Goal: Check status: Check status

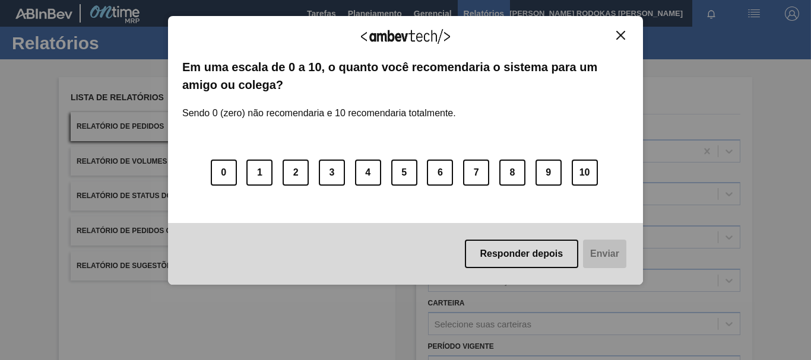
click at [618, 37] on img "Close" at bounding box center [620, 35] width 9 height 9
click at [617, 29] on div "Agradecemos seu feedback! Em uma escala de 0 a 10, o quanto você recomendaria o…" at bounding box center [405, 151] width 475 height 270
click at [616, 34] on img "Close" at bounding box center [620, 35] width 9 height 9
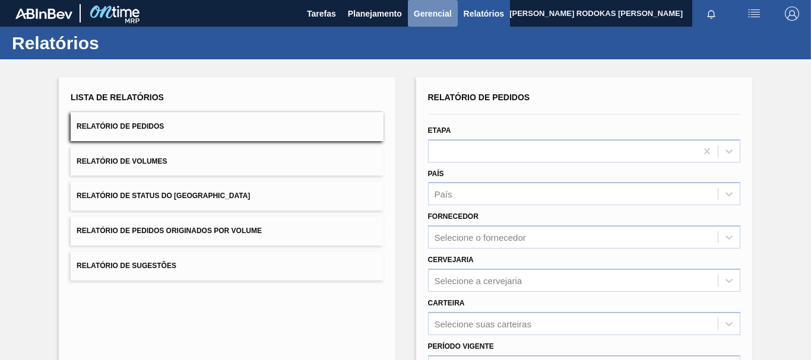
click at [414, 7] on span "Gerencial" at bounding box center [433, 14] width 38 height 14
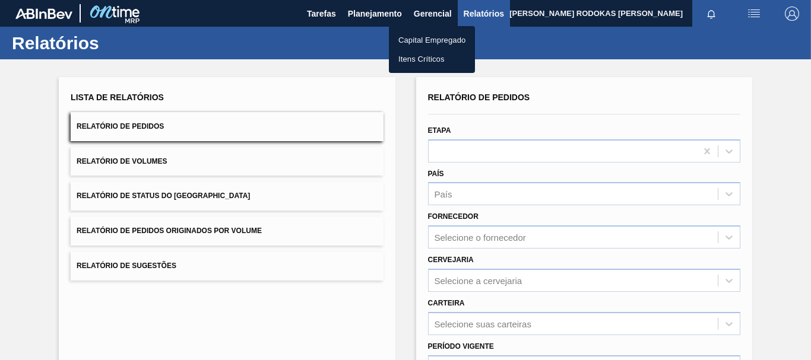
click at [382, 16] on div at bounding box center [405, 180] width 811 height 360
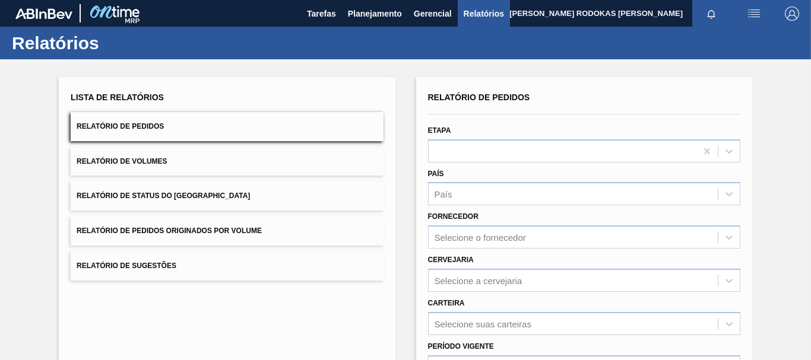
click at [382, 16] on span "Planejamento" at bounding box center [375, 14] width 54 height 14
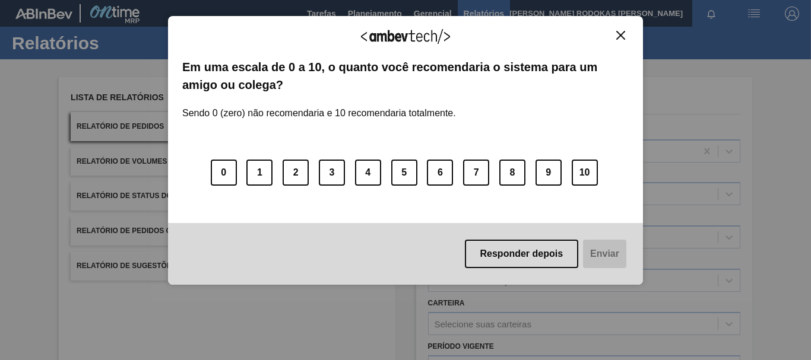
click at [620, 35] on img "Close" at bounding box center [620, 35] width 9 height 9
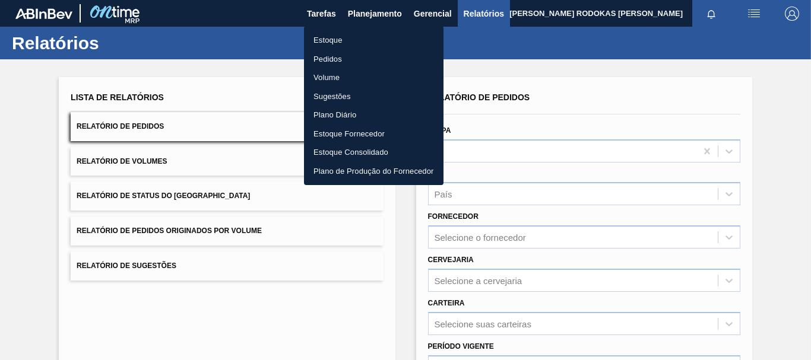
click at [594, 71] on div at bounding box center [405, 180] width 811 height 360
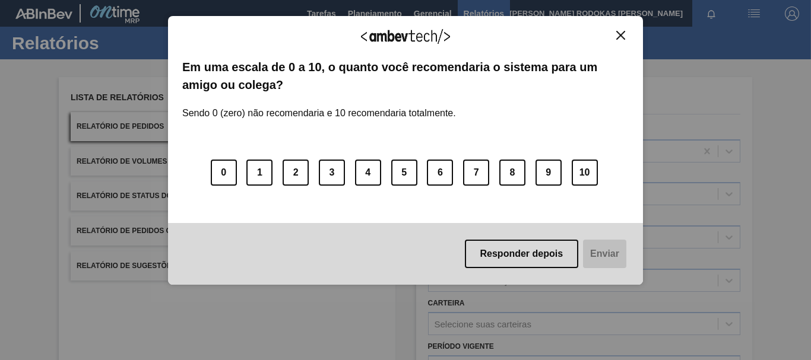
click at [608, 33] on div "Agradecemos seu feedback!" at bounding box center [405, 44] width 446 height 28
click at [614, 33] on button "Close" at bounding box center [621, 35] width 16 height 10
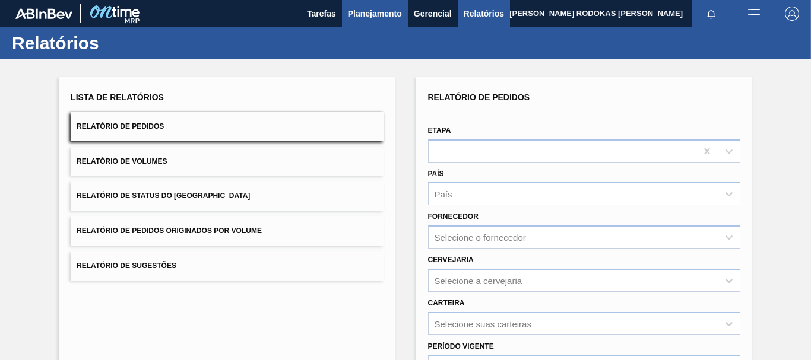
click at [370, 16] on span "Planejamento" at bounding box center [375, 14] width 54 height 14
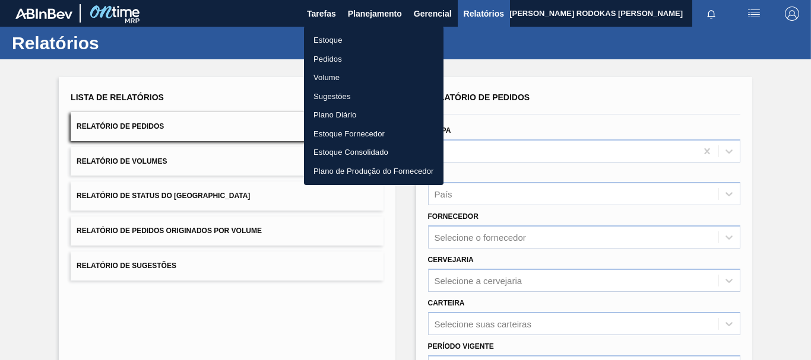
click at [351, 28] on ul "Estoque Pedidos Volume Sugestões Plano Diário Estoque Fornecedor Estoque Consol…" at bounding box center [374, 105] width 140 height 159
click at [348, 39] on li "Estoque" at bounding box center [374, 40] width 140 height 19
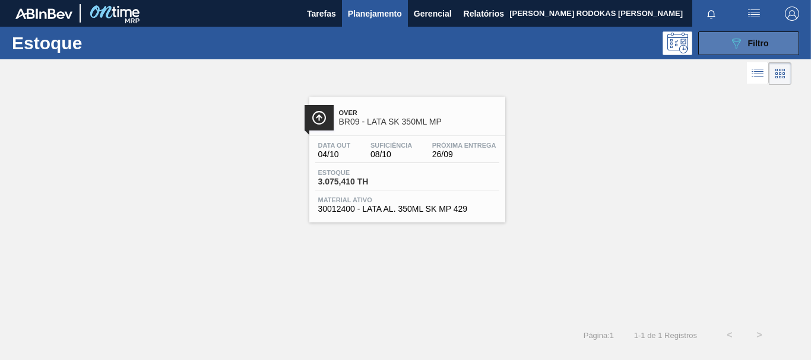
click at [717, 37] on button "089F7B8B-B2A5-4AFE-B5C0-19BA573D28AC Filtro" at bounding box center [748, 43] width 101 height 24
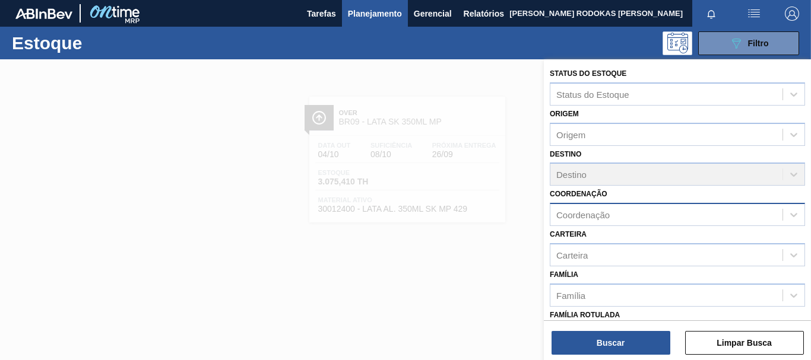
scroll to position [178, 0]
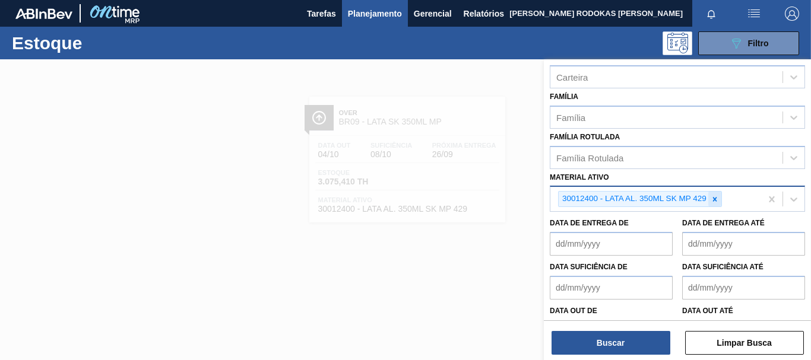
click at [719, 196] on div at bounding box center [714, 199] width 13 height 15
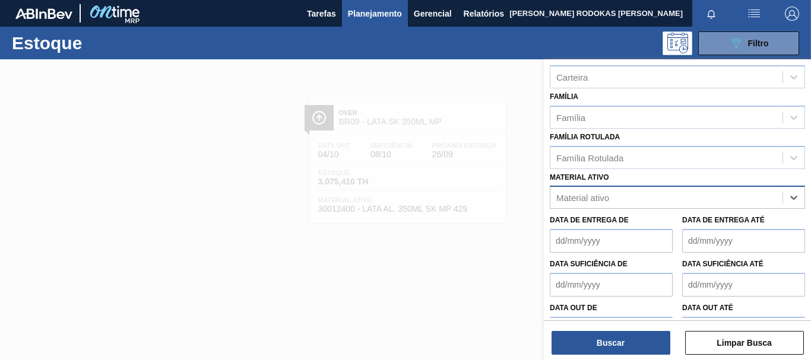
paste ativo "30012393"
type ativo "30012393"
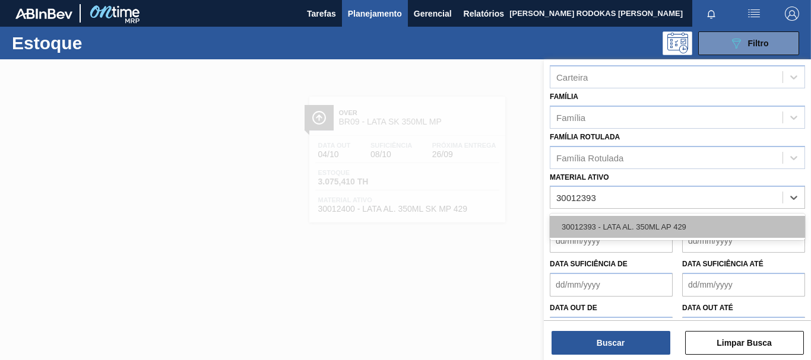
click at [621, 237] on div "30012393 - LATA AL. 350ML AP 429" at bounding box center [677, 227] width 255 height 22
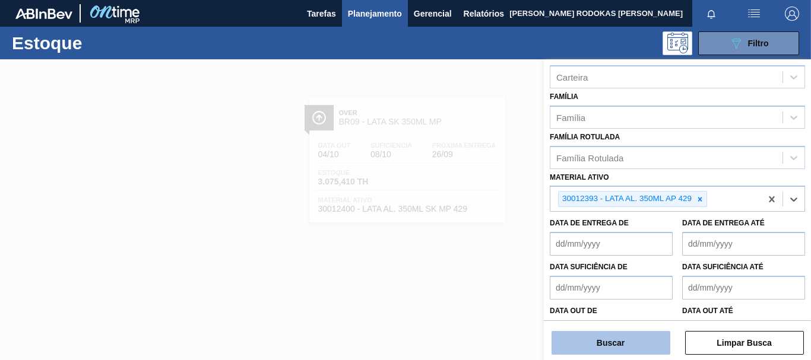
click at [601, 346] on button "Buscar" at bounding box center [611, 343] width 119 height 24
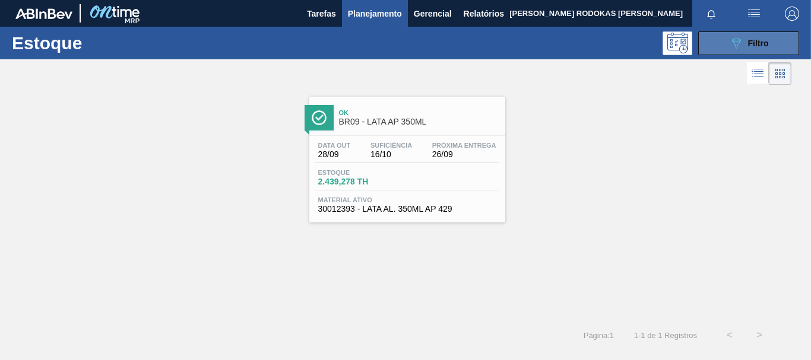
click at [729, 42] on icon "089F7B8B-B2A5-4AFE-B5C0-19BA573D28AC" at bounding box center [736, 43] width 14 height 14
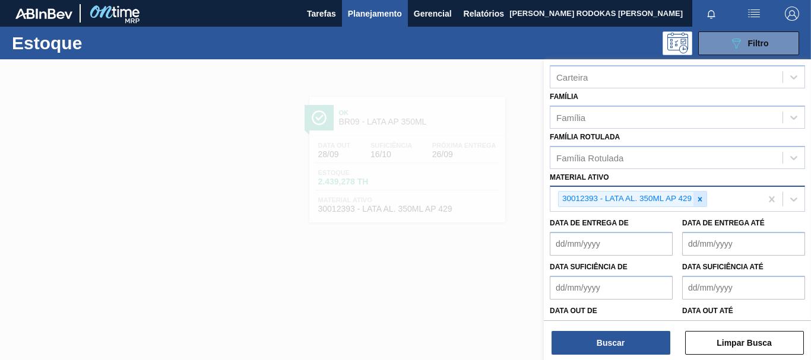
click at [704, 0] on body "Tarefas Planejamento Gerencial Relatórios [PERSON_NAME] RODOKAS [PERSON_NAME] t…" at bounding box center [405, 0] width 811 height 0
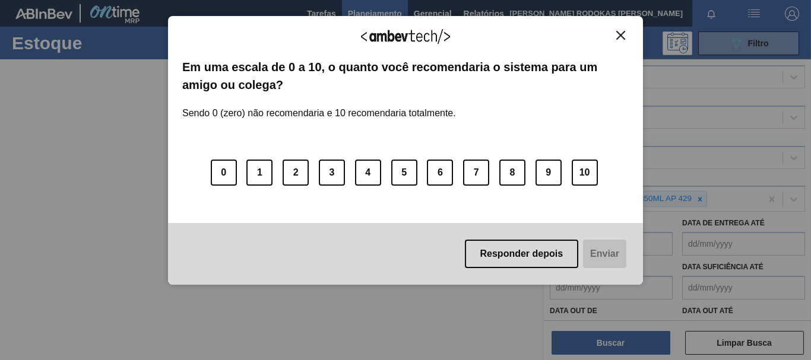
click at [622, 33] on img "Close" at bounding box center [620, 35] width 9 height 9
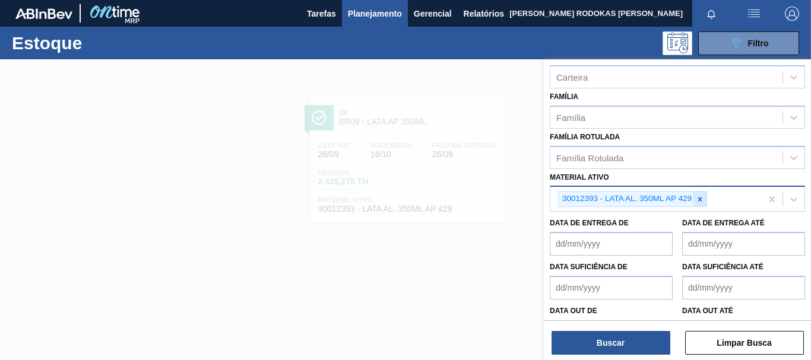
click at [699, 201] on icon at bounding box center [700, 199] width 8 height 8
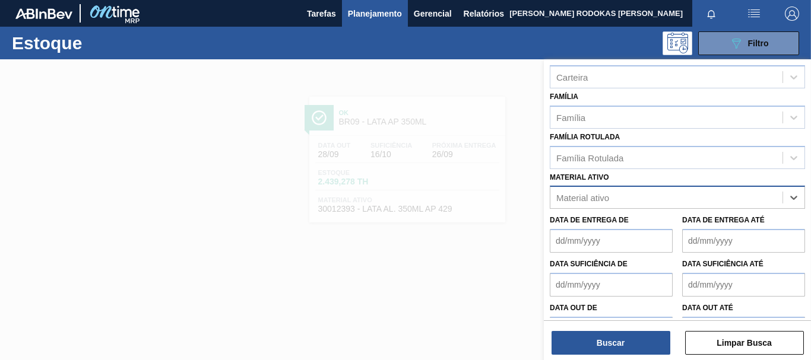
paste ativo "30012341"
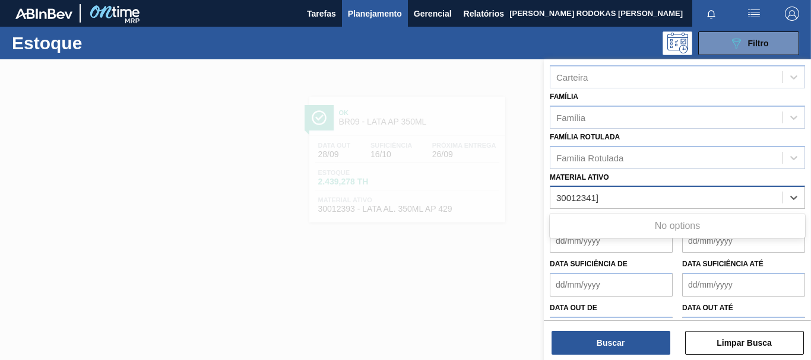
type ativo "30012341"
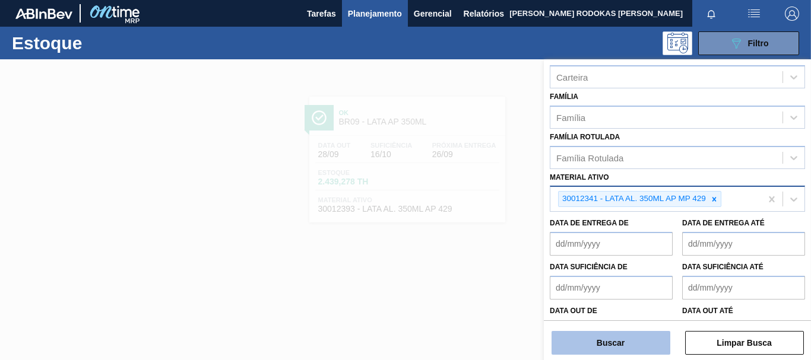
click at [603, 336] on button "Buscar" at bounding box center [611, 343] width 119 height 24
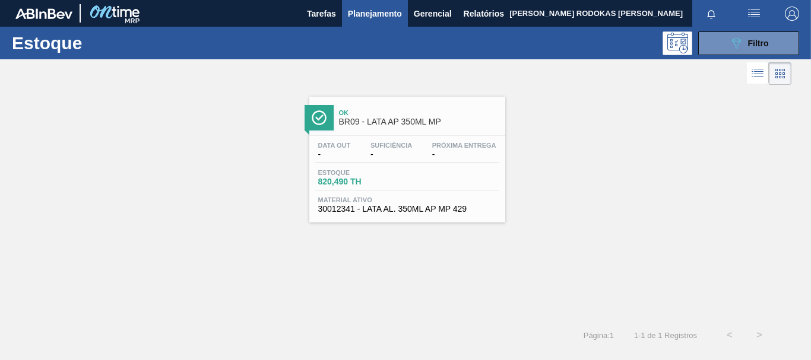
click at [734, 25] on div at bounding box center [713, 13] width 43 height 27
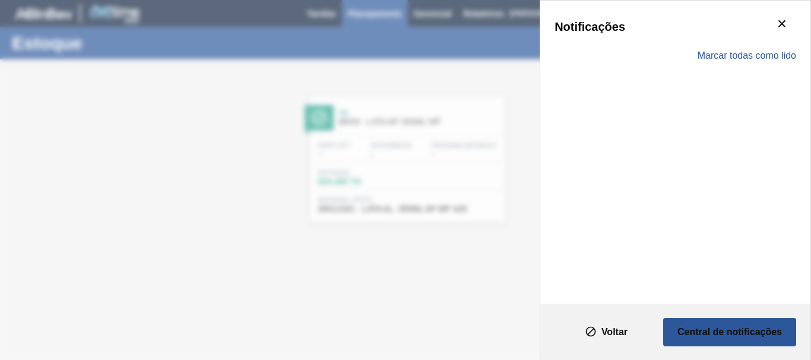
click at [724, 43] on div "Marcar todas como lido" at bounding box center [676, 56] width 242 height 34
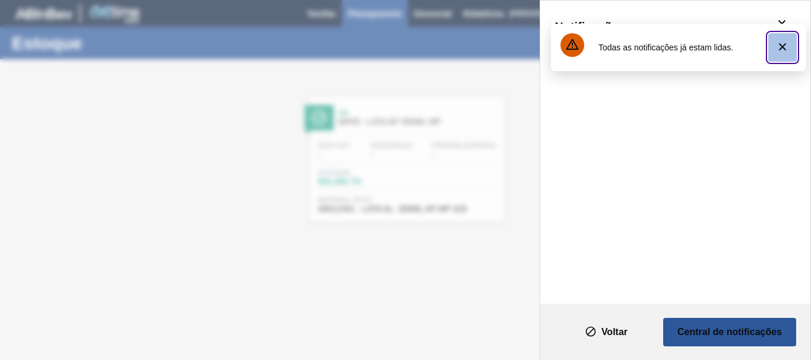
click at [774, 43] on button "botão de ícone" at bounding box center [782, 47] width 28 height 28
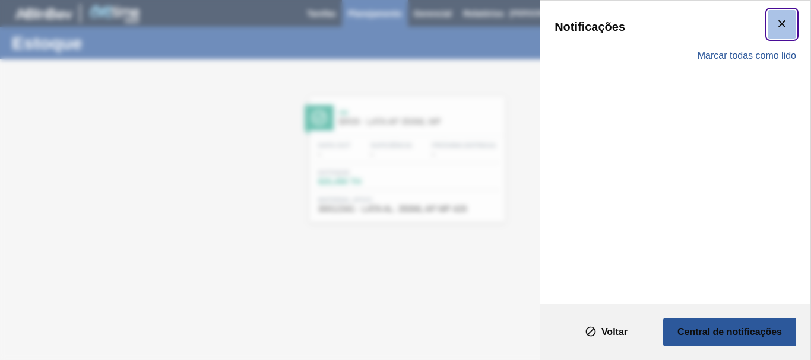
click at [784, 33] on button "botão de ícone" at bounding box center [782, 24] width 28 height 28
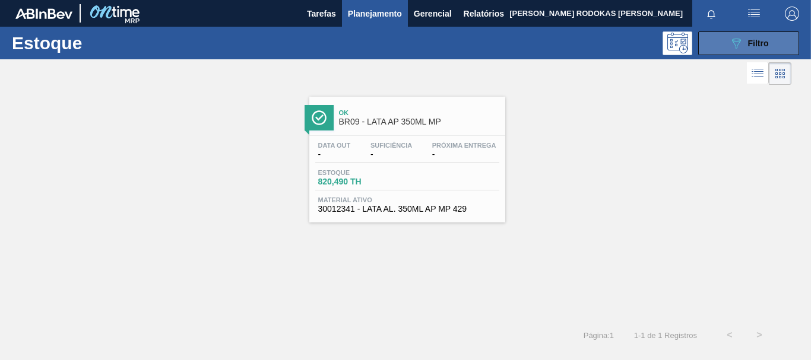
click at [732, 43] on icon "089F7B8B-B2A5-4AFE-B5C0-19BA573D28AC" at bounding box center [736, 43] width 14 height 14
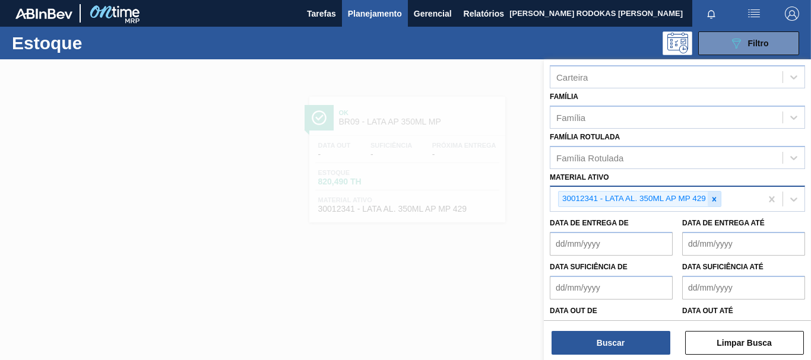
click at [713, 196] on icon at bounding box center [714, 199] width 8 height 8
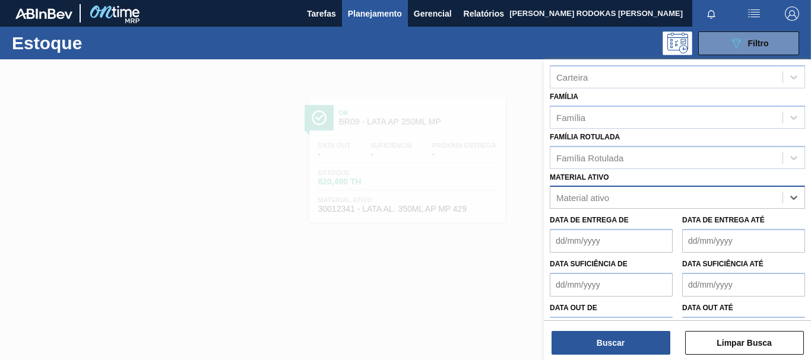
paste ativo "30012403"
type ativo "30012403"
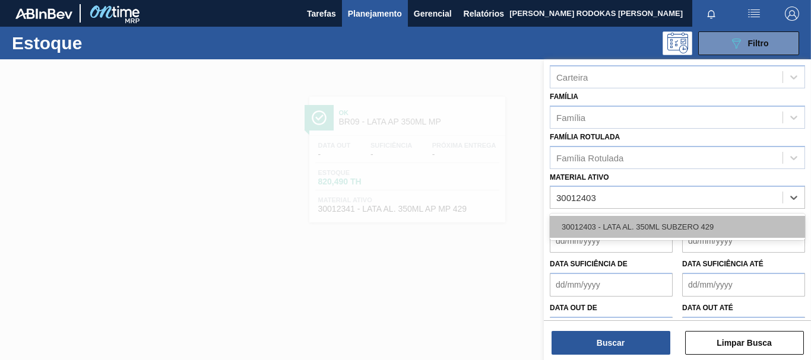
click at [661, 227] on div "30012403 - LATA AL. 350ML SUBZERO 429" at bounding box center [677, 227] width 255 height 22
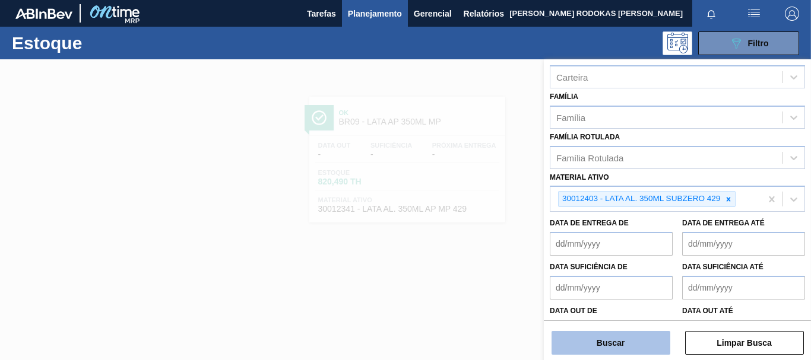
click at [594, 343] on button "Buscar" at bounding box center [611, 343] width 119 height 24
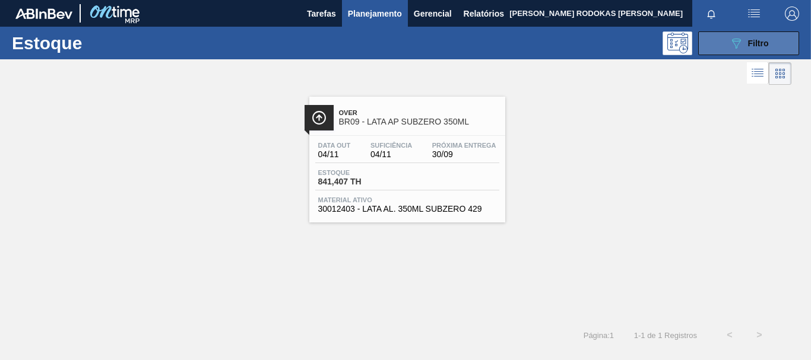
click at [733, 36] on icon "089F7B8B-B2A5-4AFE-B5C0-19BA573D28AC" at bounding box center [736, 43] width 14 height 14
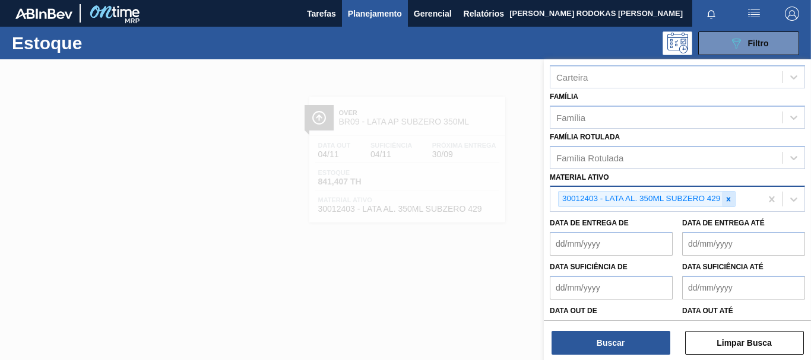
click at [724, 201] on icon at bounding box center [728, 199] width 8 height 8
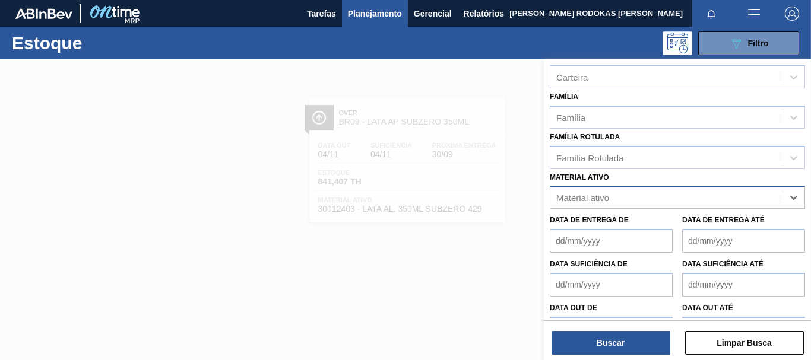
paste ativo "30012342"
type ativo "30012342"
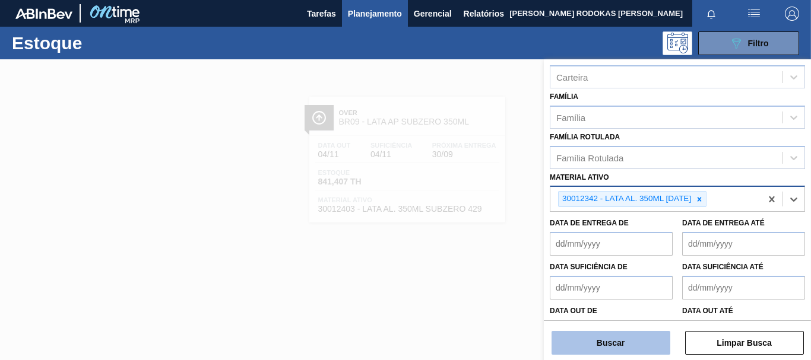
click at [609, 350] on button "Buscar" at bounding box center [611, 343] width 119 height 24
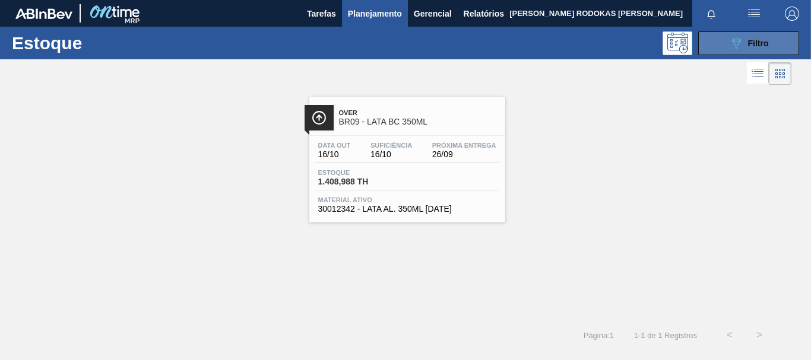
click at [742, 40] on icon "089F7B8B-B2A5-4AFE-B5C0-19BA573D28AC" at bounding box center [736, 43] width 14 height 14
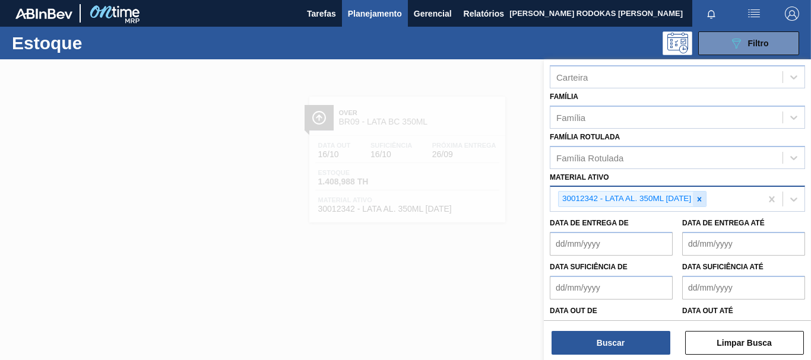
click at [699, 201] on icon at bounding box center [699, 199] width 8 height 8
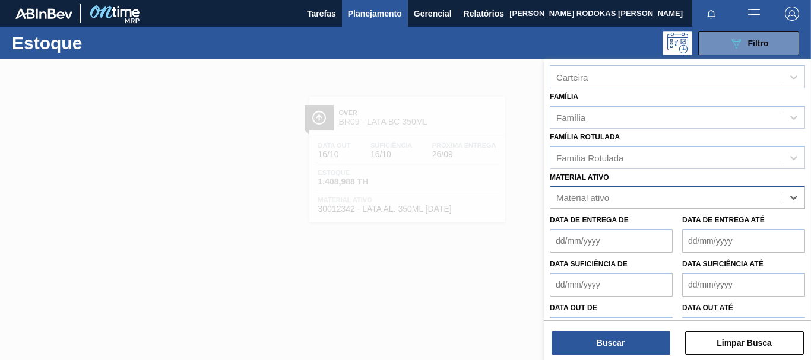
paste ativo "30012346"
type ativo "30012346"
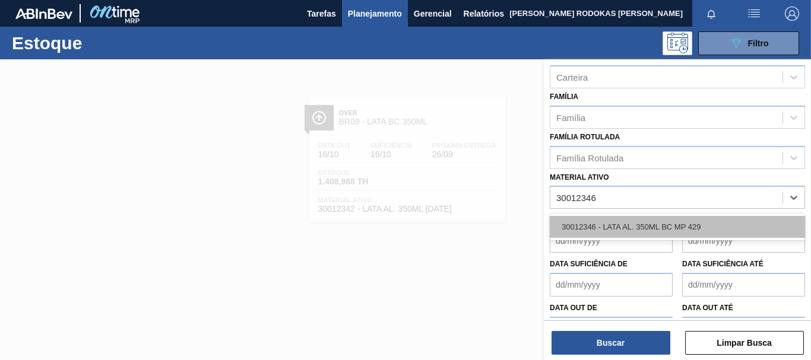
click at [623, 229] on div "30012346 - LATA AL. 350ML BC MP 429" at bounding box center [677, 227] width 255 height 22
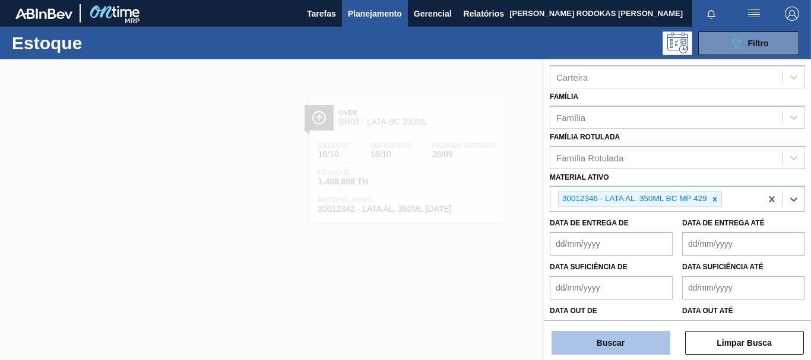
click at [594, 341] on button "Buscar" at bounding box center [611, 343] width 119 height 24
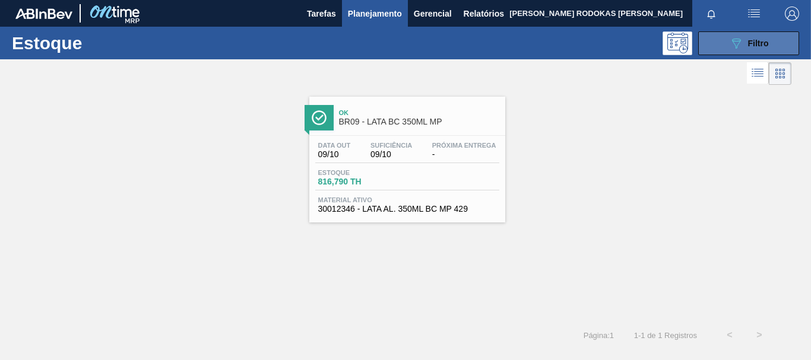
click at [742, 48] on icon "089F7B8B-B2A5-4AFE-B5C0-19BA573D28AC" at bounding box center [736, 43] width 14 height 14
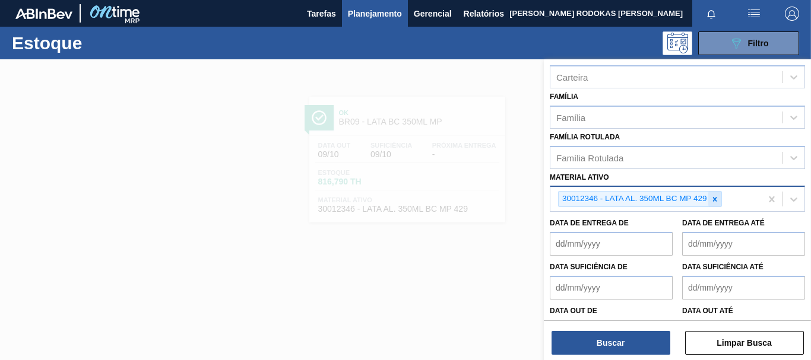
click at [714, 201] on icon at bounding box center [715, 199] width 4 height 4
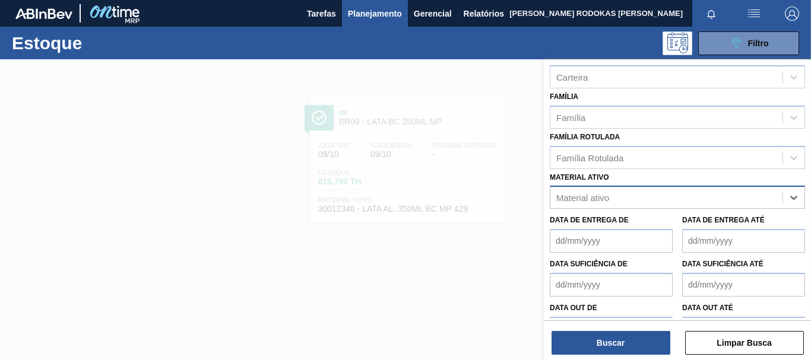
paste ativo "30012399"
type ativo "30012399"
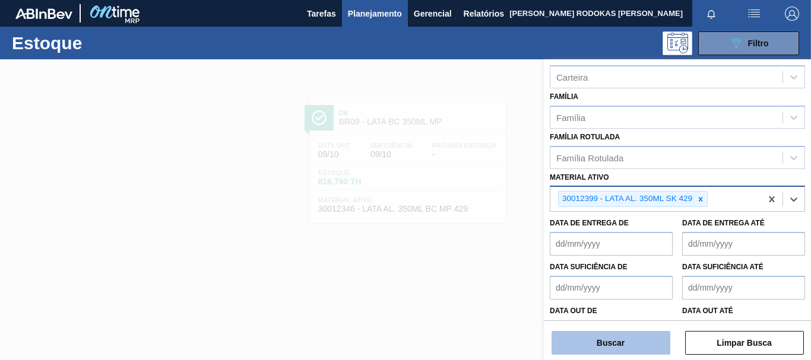
click at [610, 336] on button "Buscar" at bounding box center [611, 343] width 119 height 24
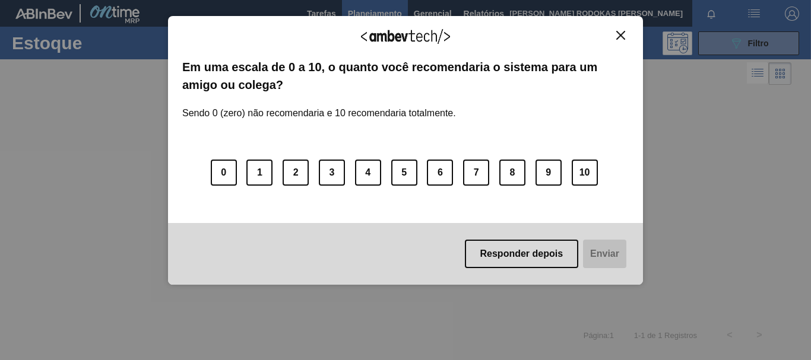
click at [627, 40] on button "Close" at bounding box center [621, 35] width 16 height 10
